Goal: Contribute content: Add original content to the website for others to see

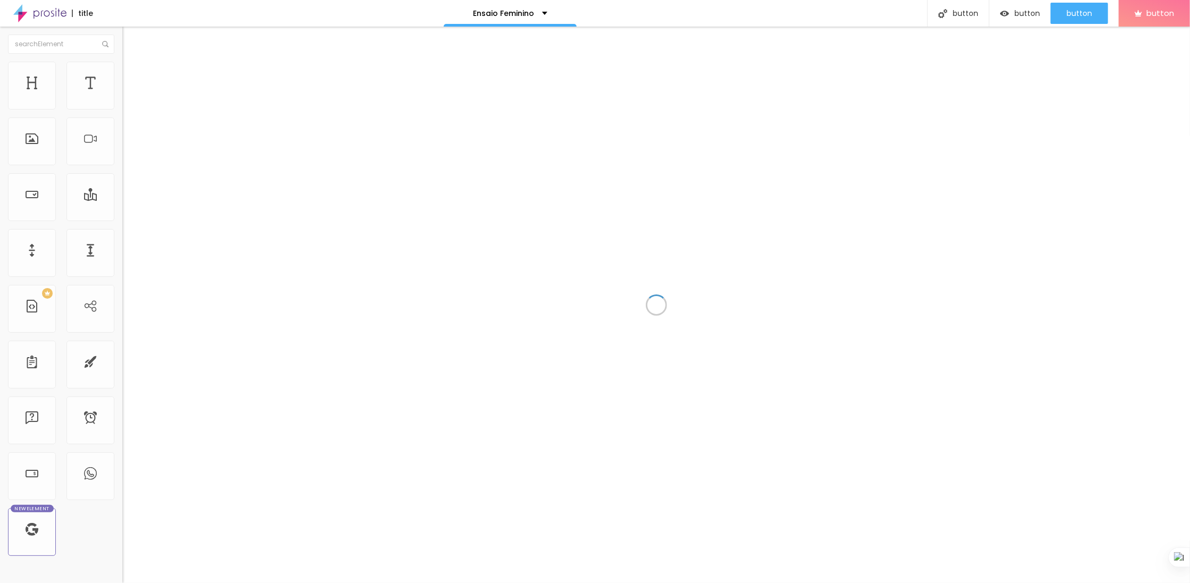
scroll to position [5803, 0]
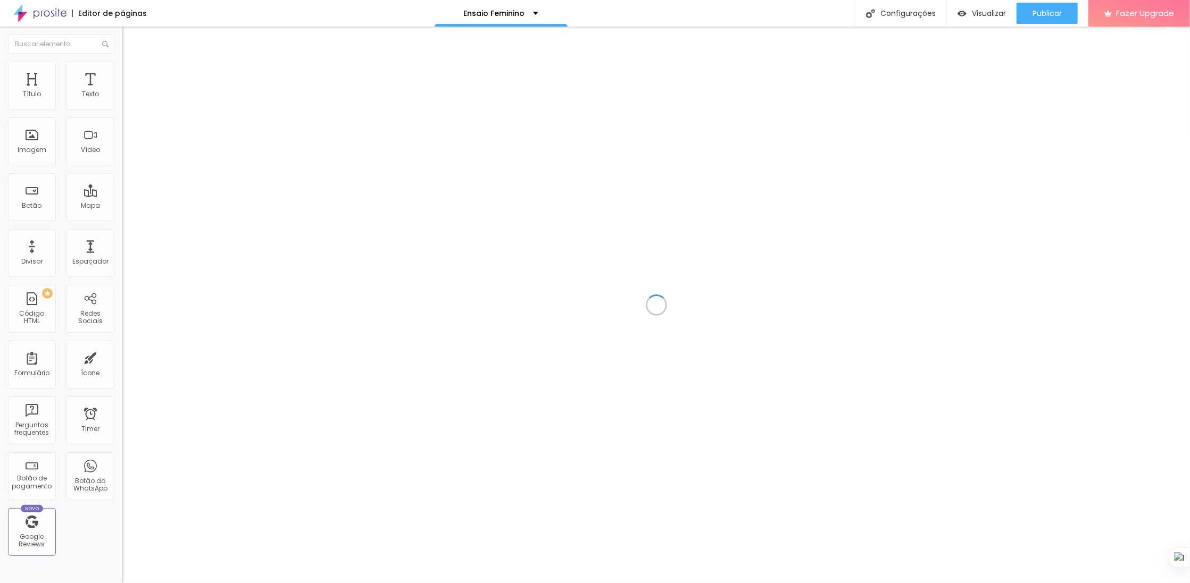
scroll to position [5803, 0]
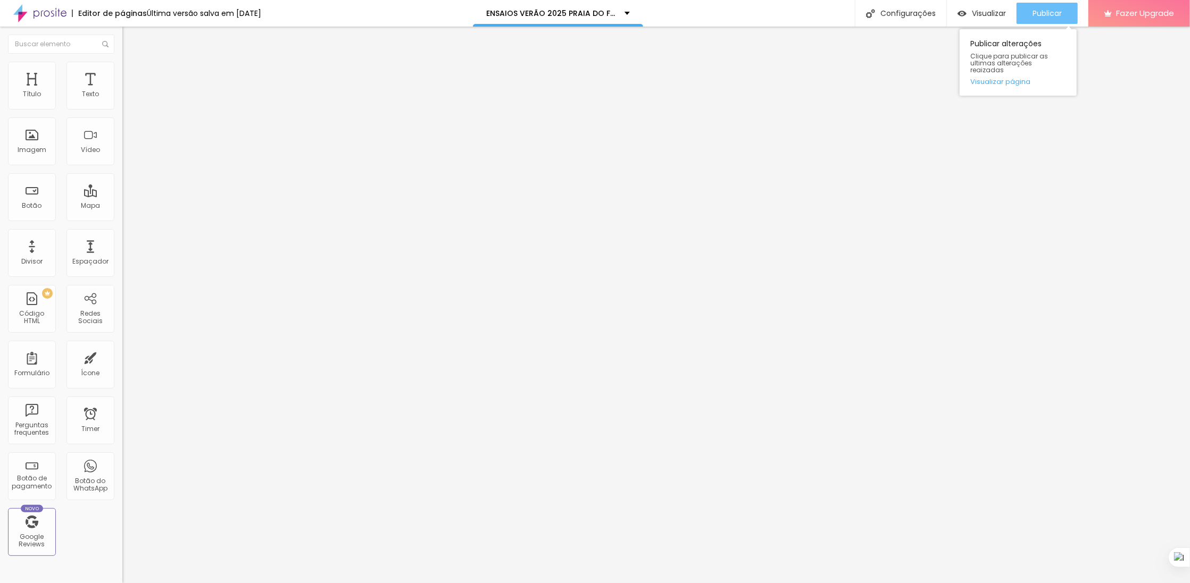
click at [1048, 15] on span "Publicar" at bounding box center [1046, 13] width 29 height 9
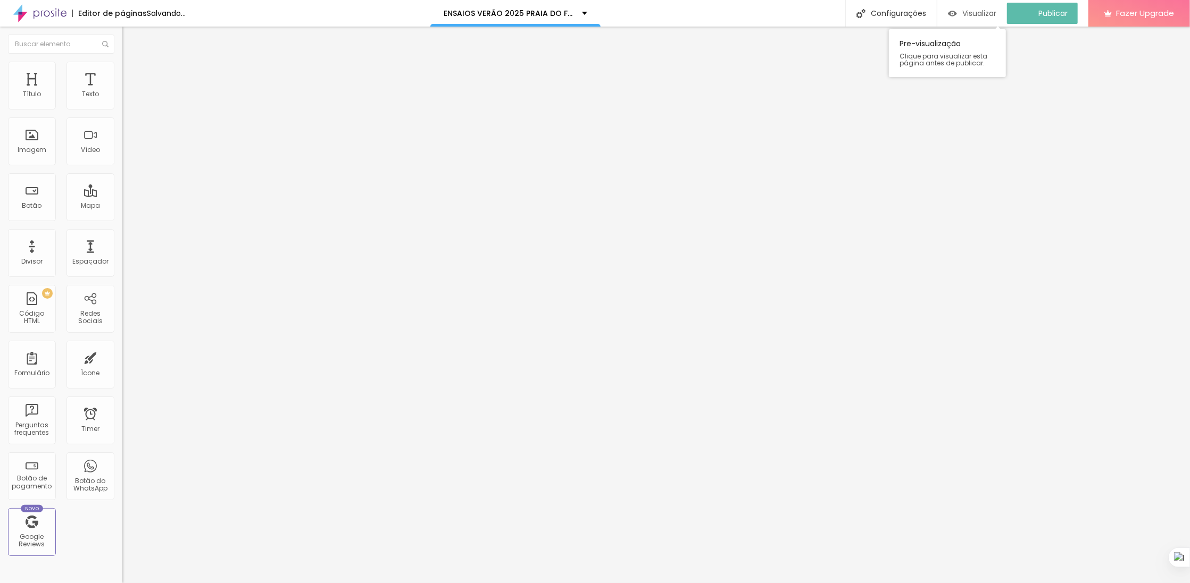
click at [976, 15] on span "Visualizar" at bounding box center [979, 13] width 34 height 9
click at [968, 16] on div "Visualizar" at bounding box center [981, 13] width 48 height 9
click at [967, 12] on div "Visualizar" at bounding box center [981, 13] width 48 height 9
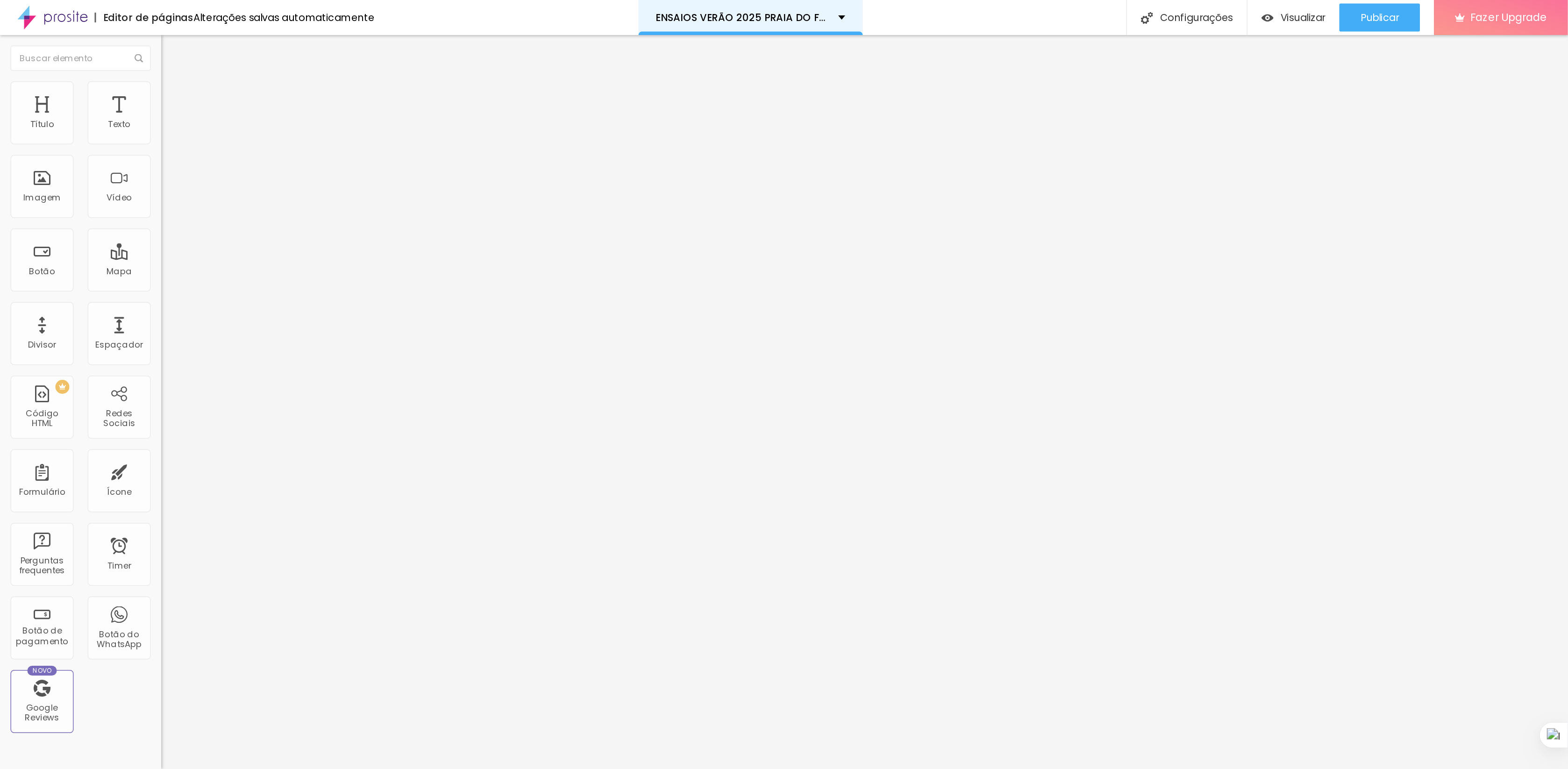
scroll to position [4845, 0]
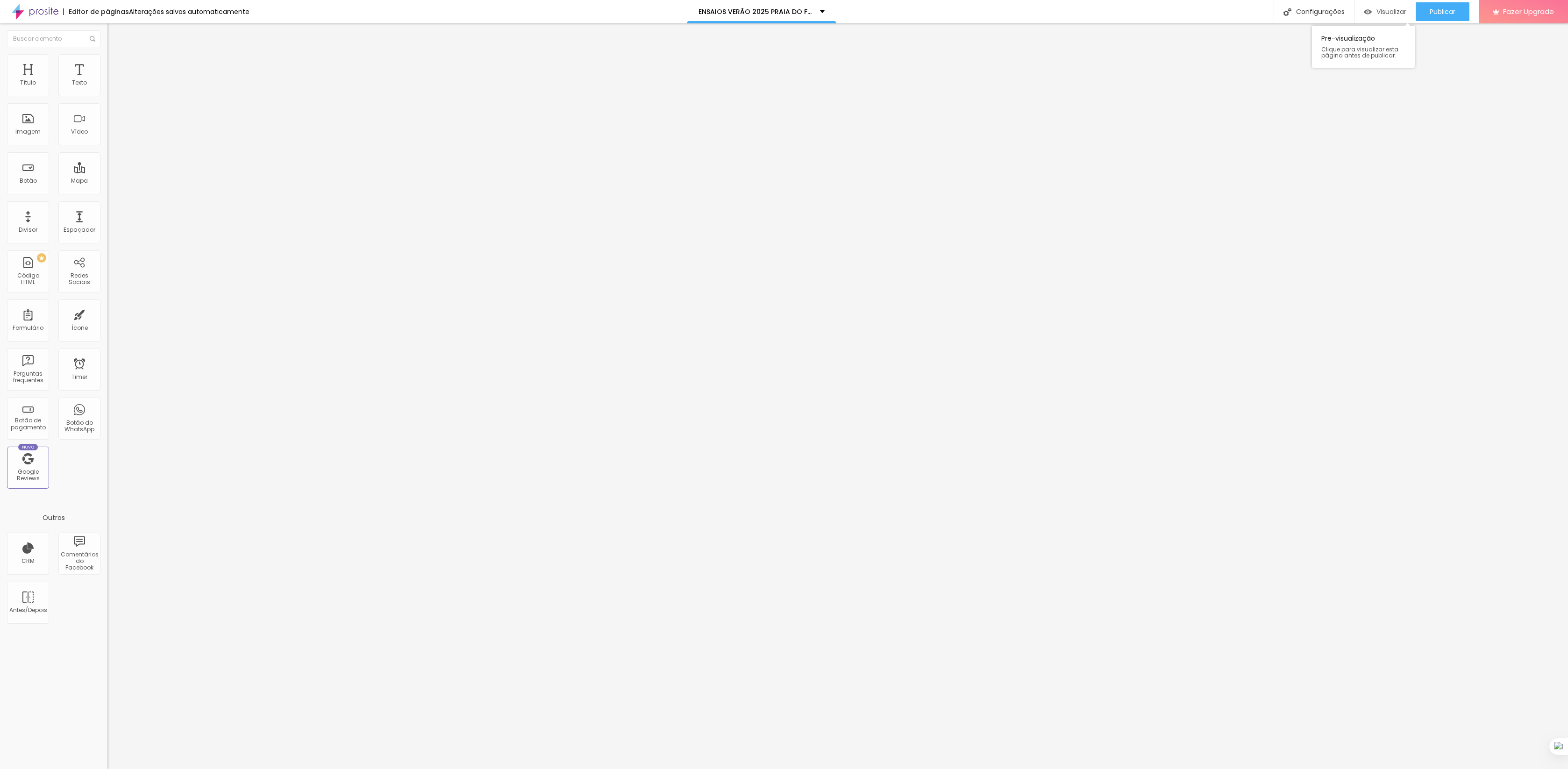
click at [1044, 11] on span "Visualizar" at bounding box center [1391, 11] width 30 height 8
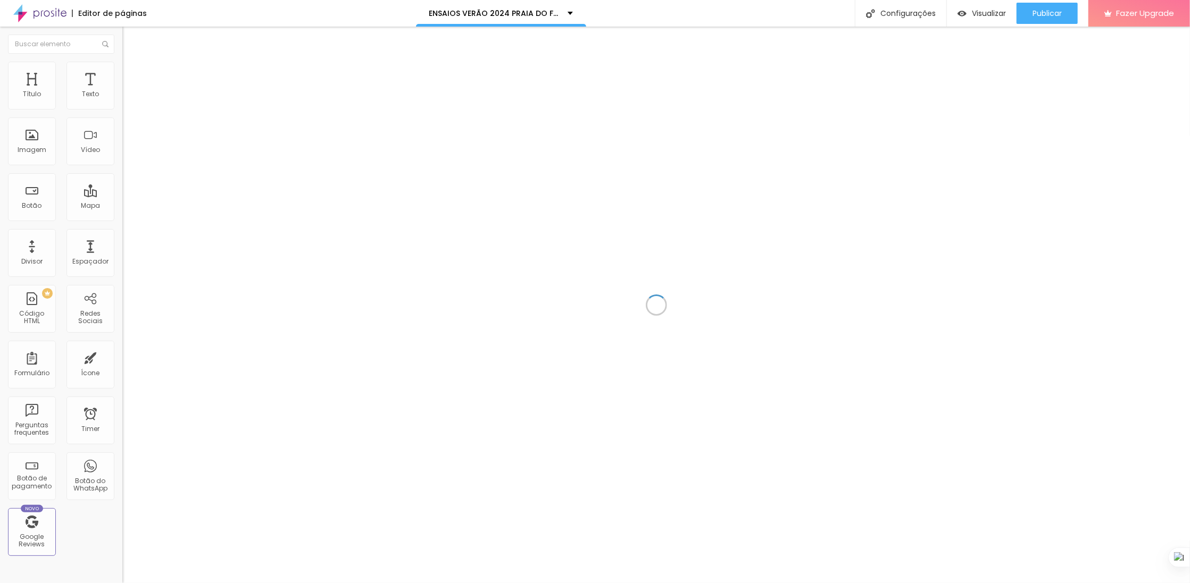
scroll to position [5803, 0]
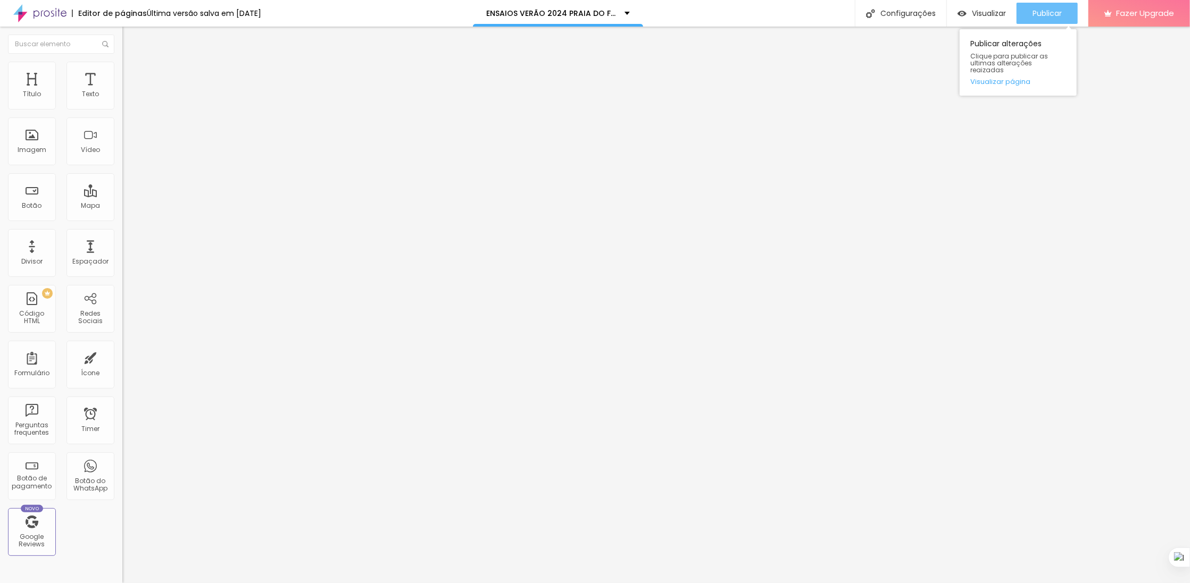
click at [1048, 15] on span "Publicar" at bounding box center [1046, 13] width 29 height 9
click at [984, 10] on span "Visualizar" at bounding box center [979, 13] width 34 height 9
click at [122, 72] on li "Avançado" at bounding box center [183, 77] width 122 height 11
type input "15"
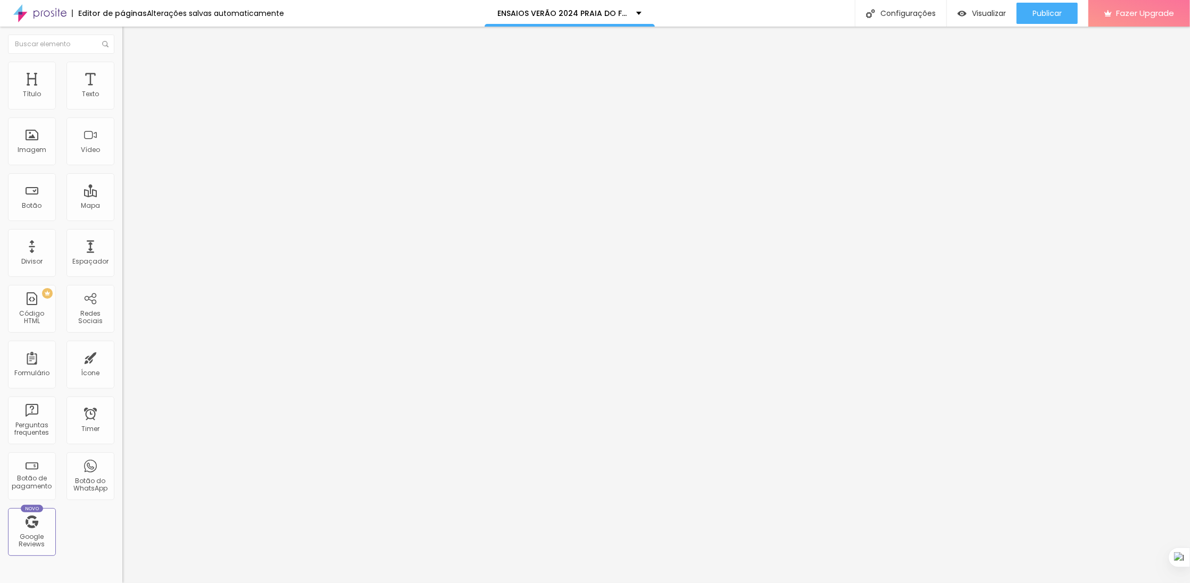
type input "10"
drag, startPoint x: 64, startPoint y: 103, endPoint x: 50, endPoint y: 103, distance: 13.8
type input "10"
click at [122, 206] on input "range" at bounding box center [156, 210] width 69 height 9
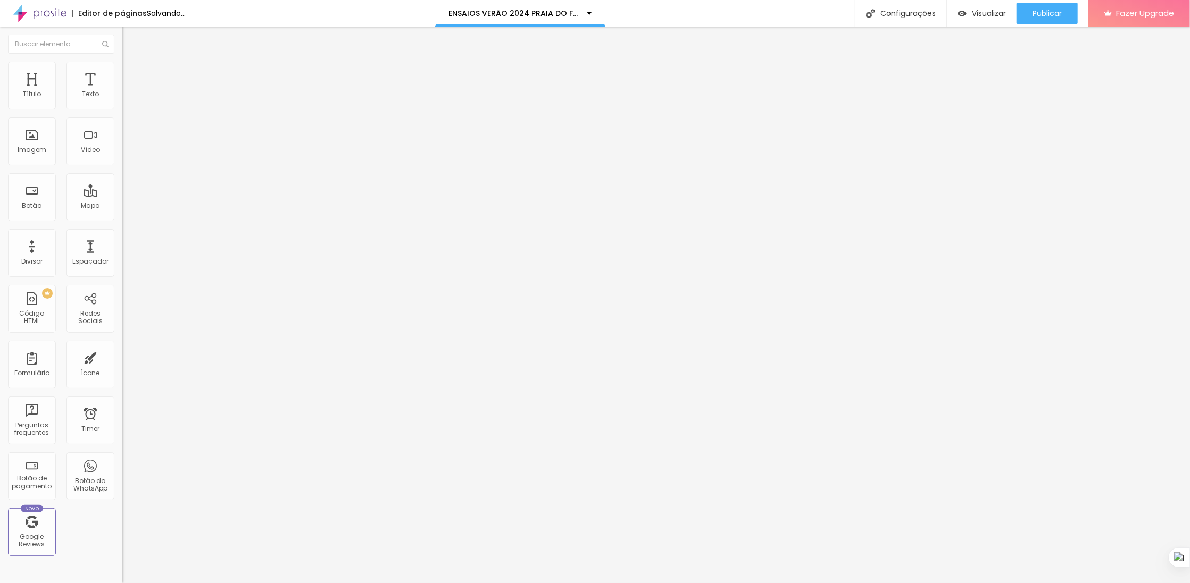
type input "29"
type input "14"
type input "0"
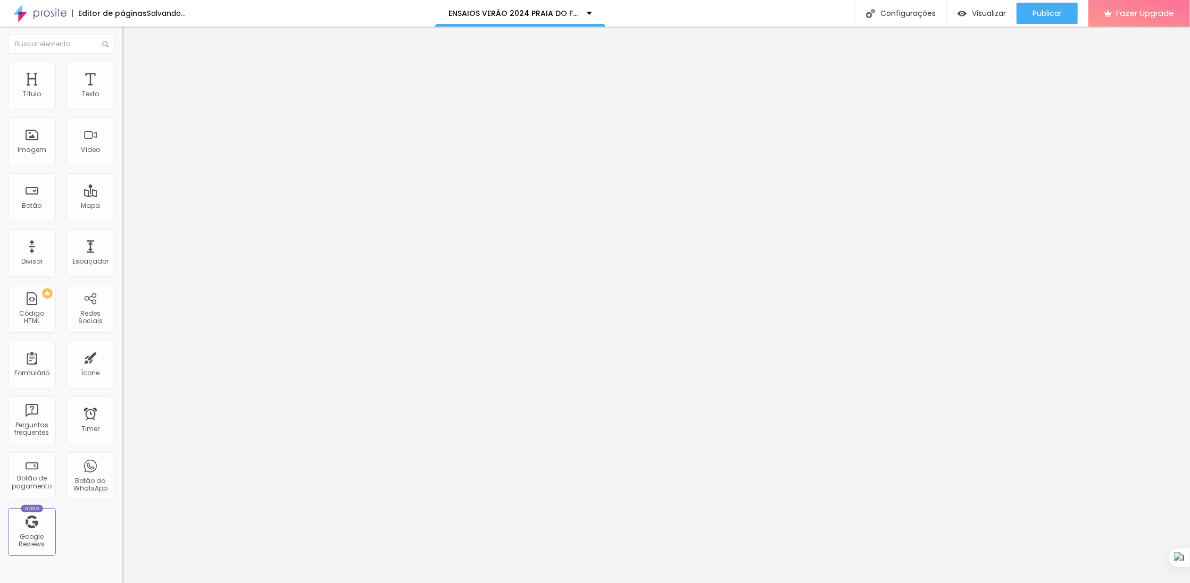
type input "0"
click at [122, 357] on input "range" at bounding box center [156, 361] width 69 height 9
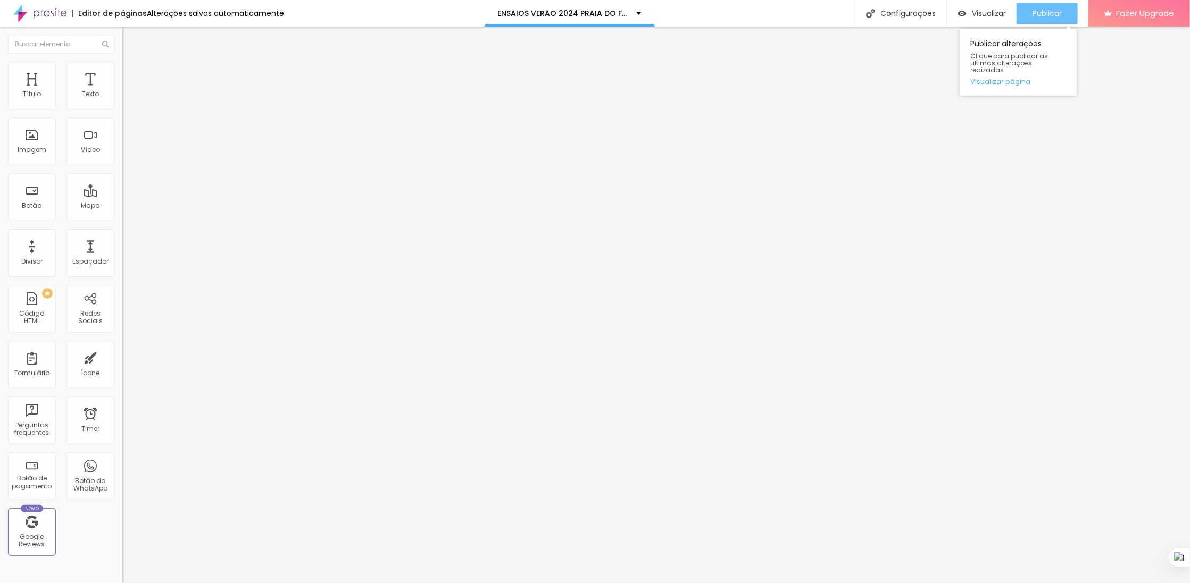
click at [1034, 19] on div "Publicar" at bounding box center [1046, 13] width 29 height 21
click at [966, 13] on div "Visualizar" at bounding box center [972, 13] width 48 height 9
